Goal: Information Seeking & Learning: Learn about a topic

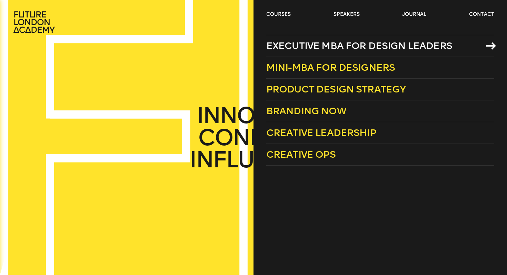
click at [316, 50] on span "Executive MBA for Design Leaders" at bounding box center [359, 45] width 186 height 11
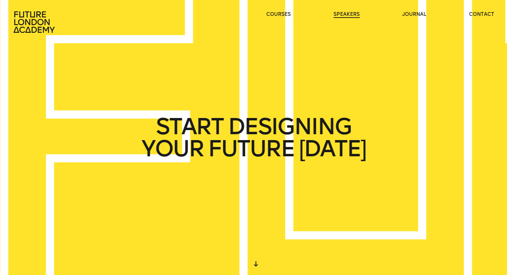
click at [343, 17] on link "speakers" at bounding box center [346, 14] width 26 height 7
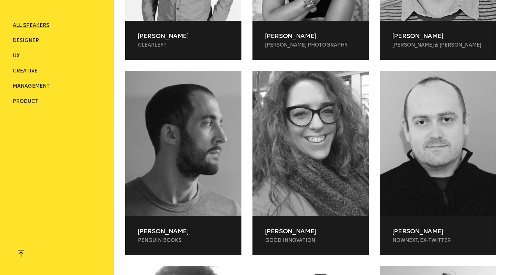
scroll to position [1821, 0]
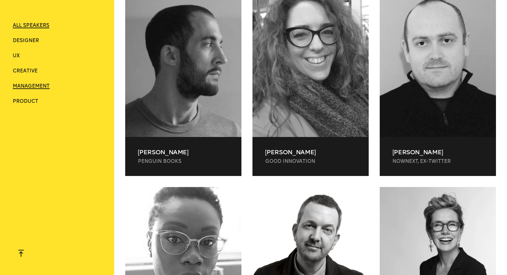
click at [33, 85] on span "Management" at bounding box center [31, 86] width 37 height 6
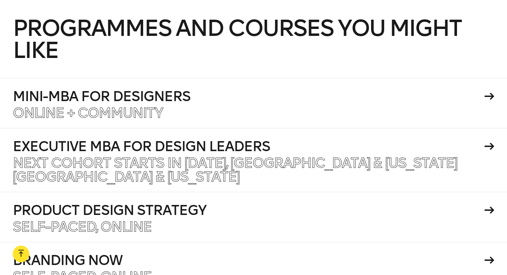
scroll to position [860, 0]
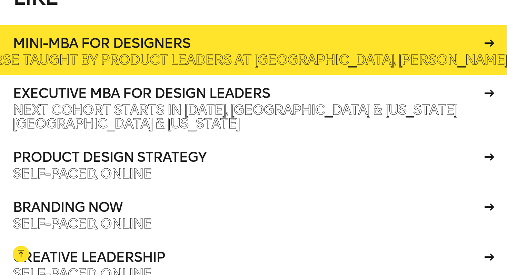
click at [252, 50] on div at bounding box center [253, 50] width 507 height 50
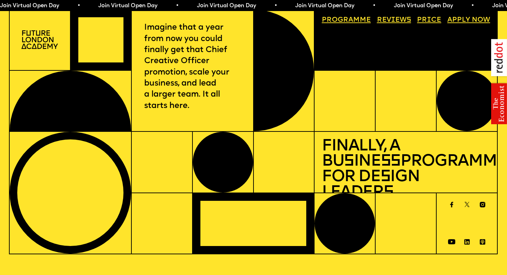
click at [428, 19] on link "Price" at bounding box center [428, 20] width 31 height 14
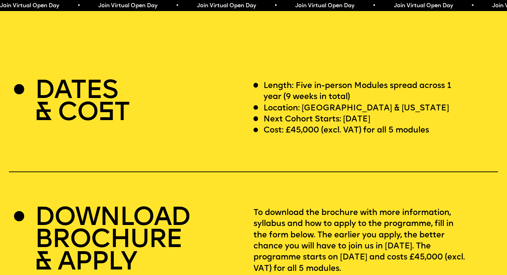
scroll to position [2119, 0]
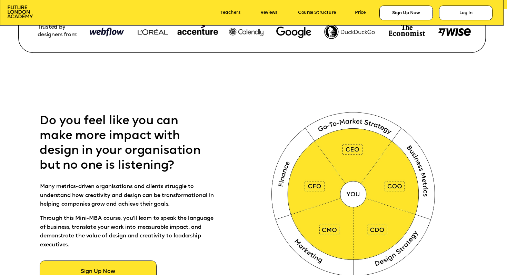
scroll to position [272, 0]
click at [229, 13] on link "Teachers" at bounding box center [230, 12] width 20 height 5
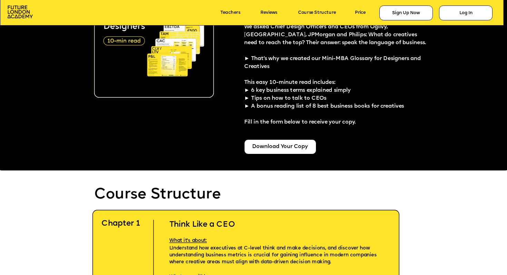
scroll to position [1423, 0]
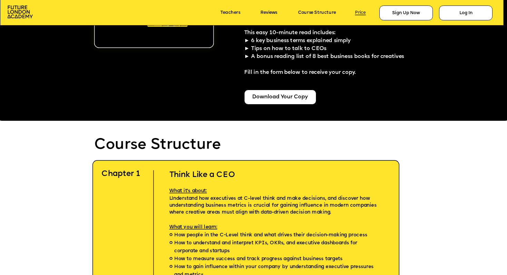
click at [363, 15] on link "Price" at bounding box center [360, 12] width 11 height 5
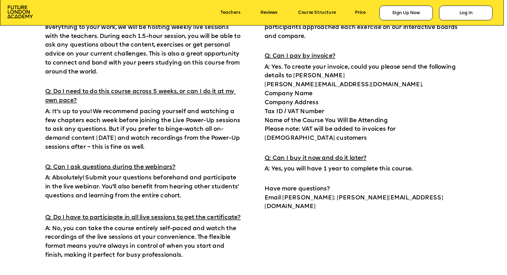
scroll to position [4686, 0]
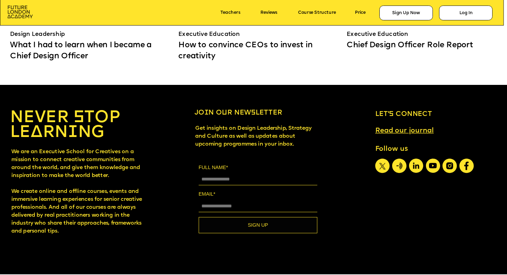
click at [17, 6] on img at bounding box center [20, 12] width 25 height 13
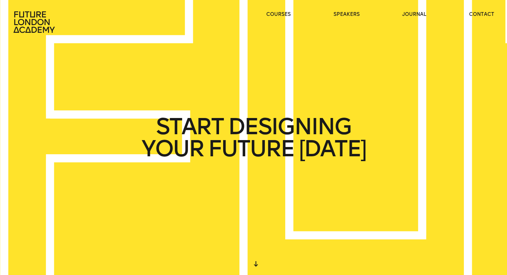
click at [411, 10] on header "courses speakers journal contact" at bounding box center [253, 16] width 507 height 33
click at [411, 14] on link "journal" at bounding box center [414, 14] width 24 height 7
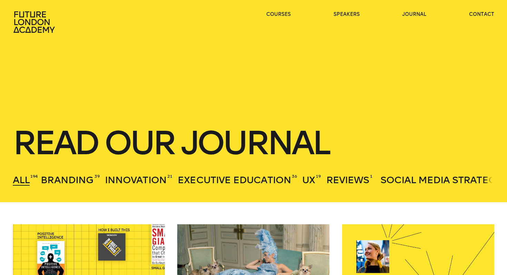
scroll to position [118, 0]
